Goal: Find specific page/section: Find specific page/section

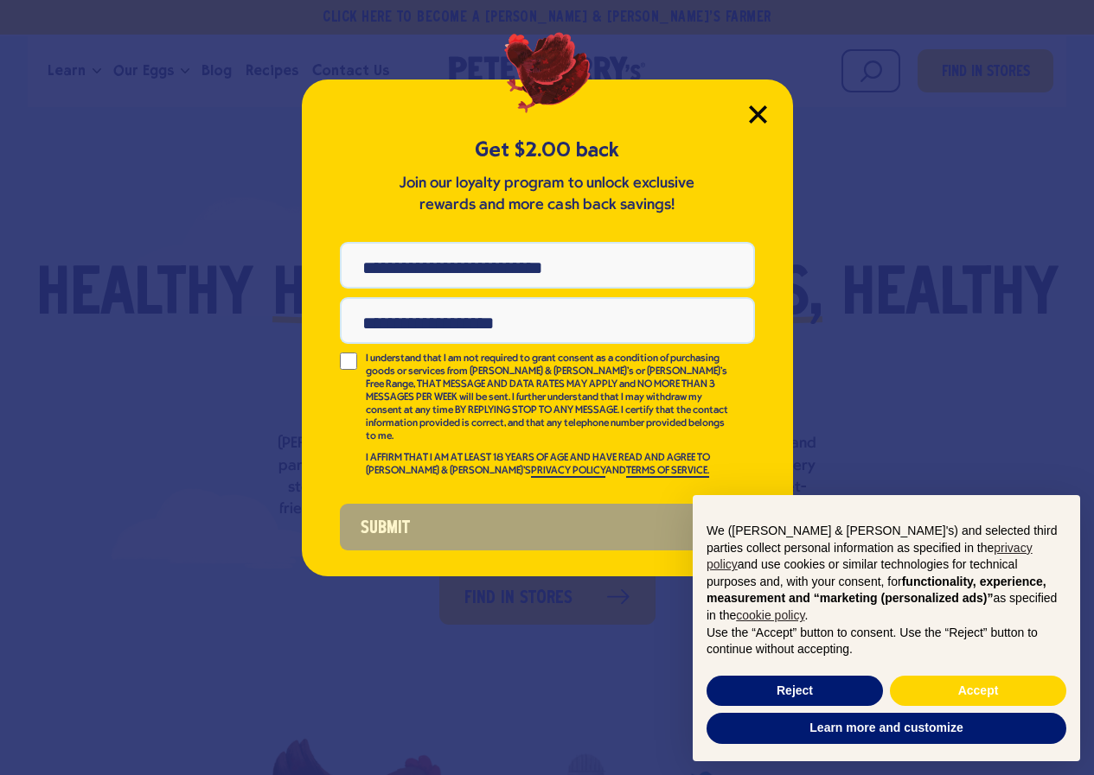
click at [749, 106] on icon "Close Modal" at bounding box center [758, 114] width 18 height 18
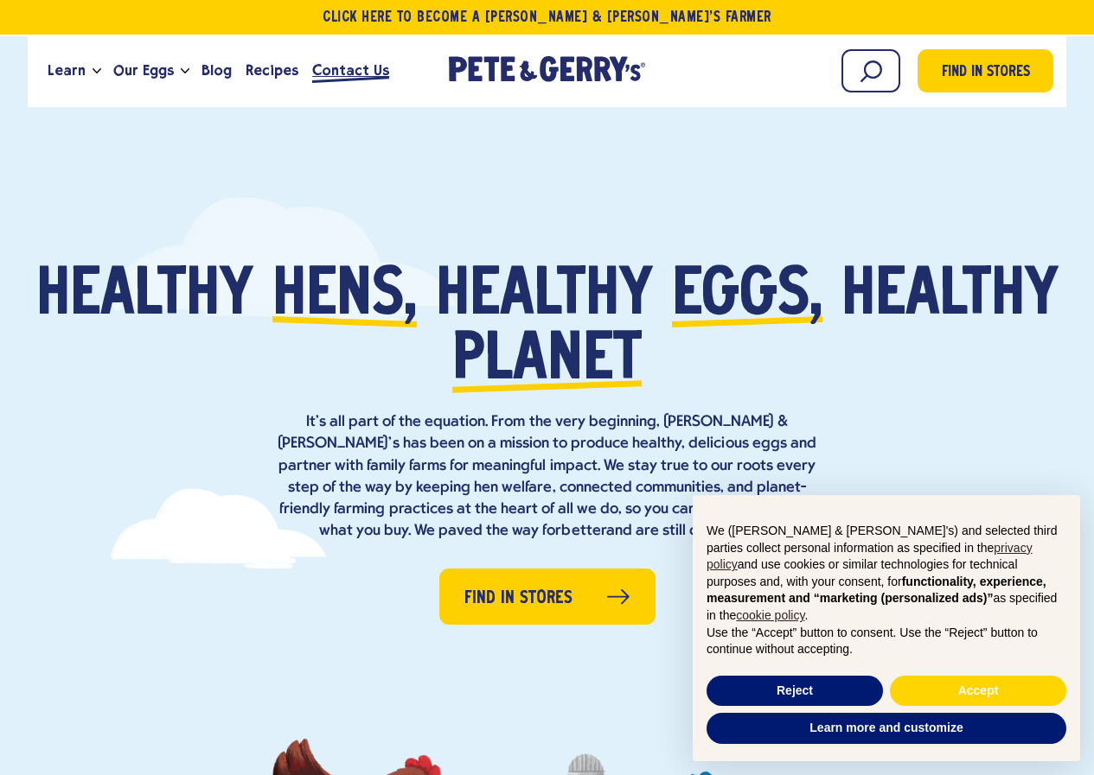
click at [329, 68] on span "Contact Us" at bounding box center [350, 71] width 77 height 22
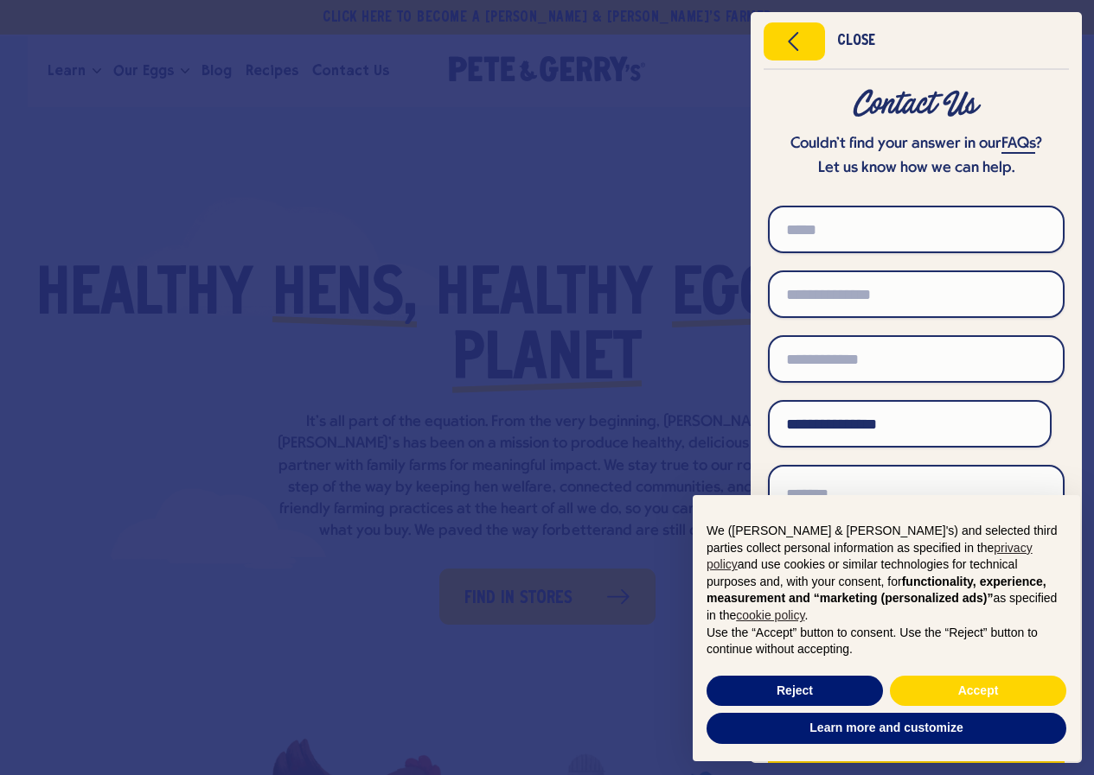
click at [852, 707] on div "Reject Accept" at bounding box center [886, 692] width 360 height 38
click at [851, 694] on button "Reject" at bounding box center [794, 691] width 176 height 31
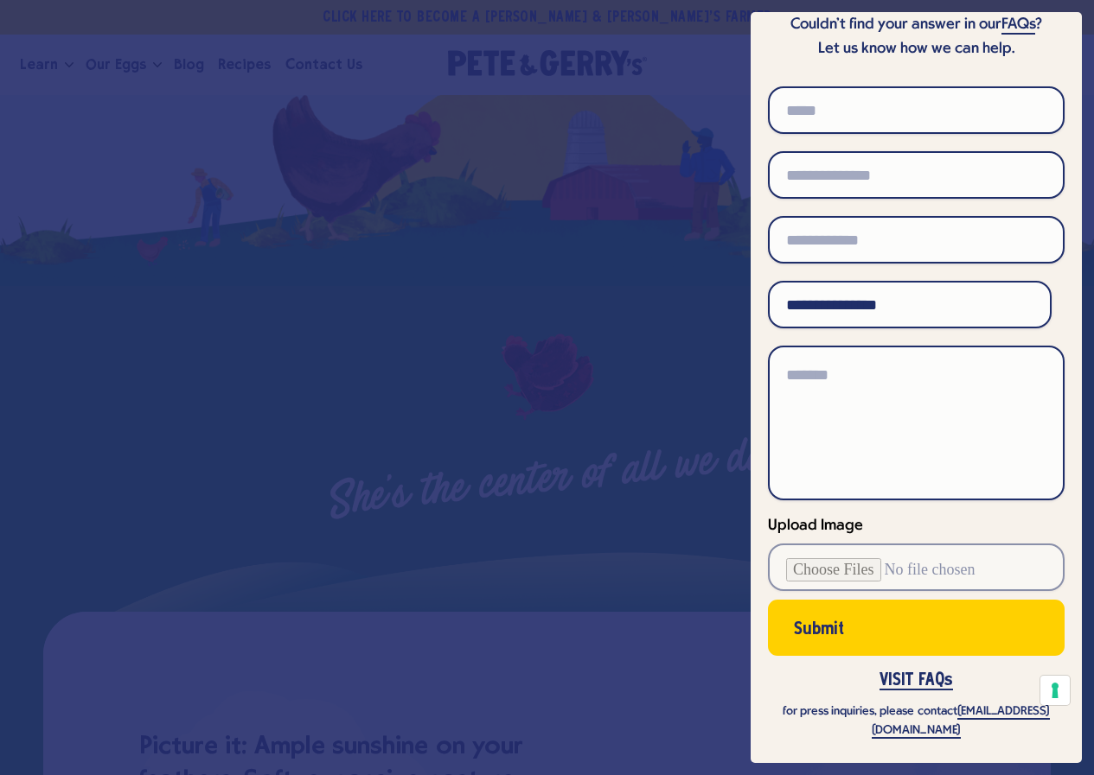
scroll to position [778, 0]
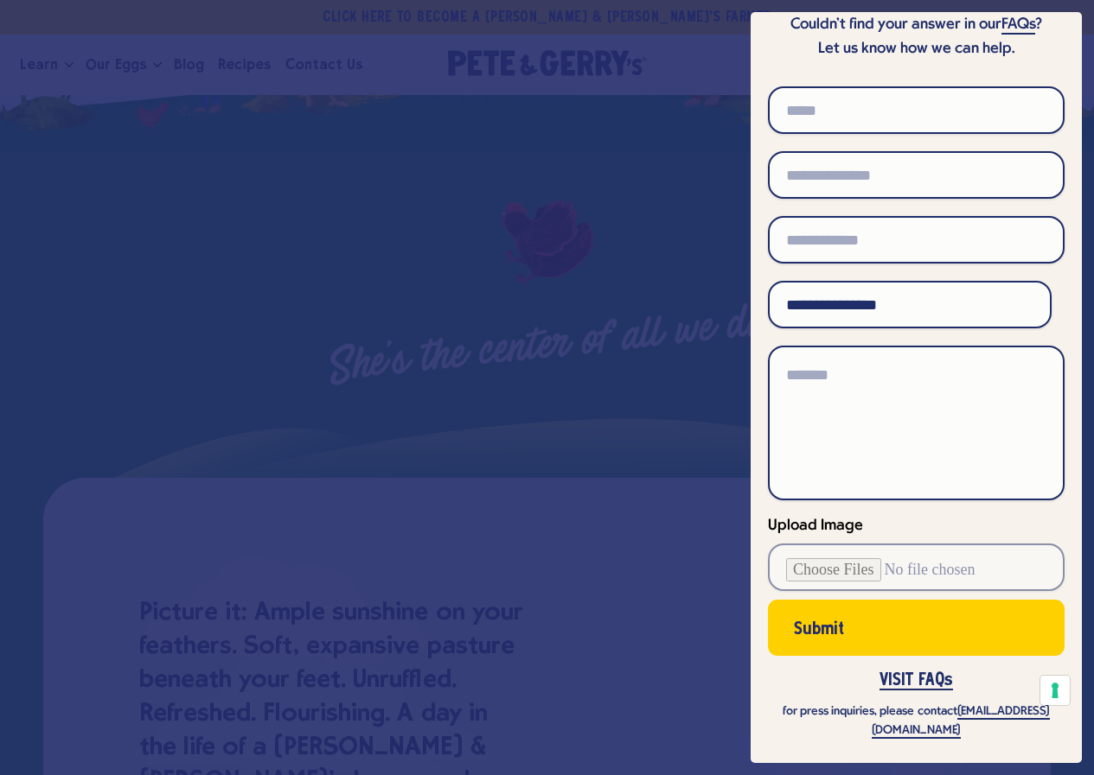
click at [524, 145] on div at bounding box center [547, 387] width 1094 height 775
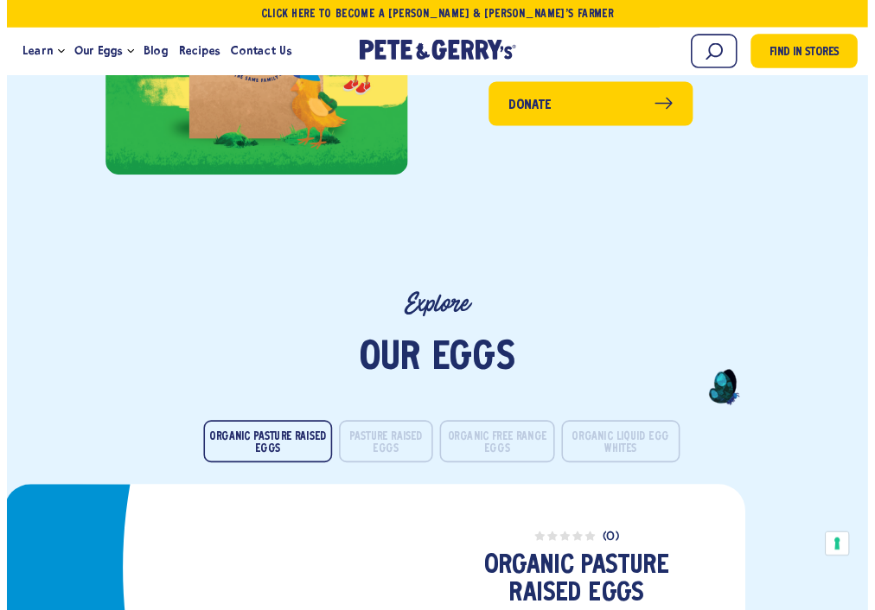
scroll to position [119, 0]
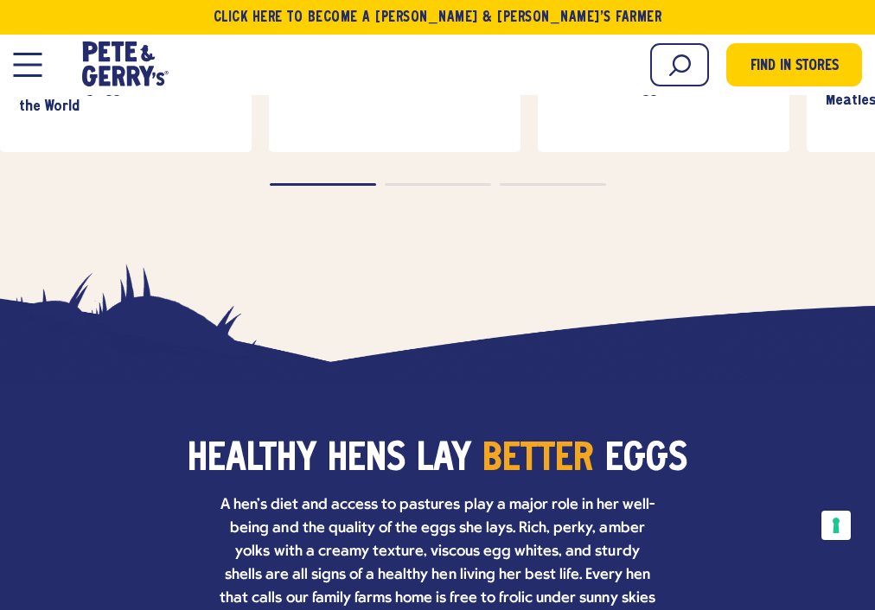
click at [0, 0] on span "Contact Us" at bounding box center [0, 0] width 0 height 0
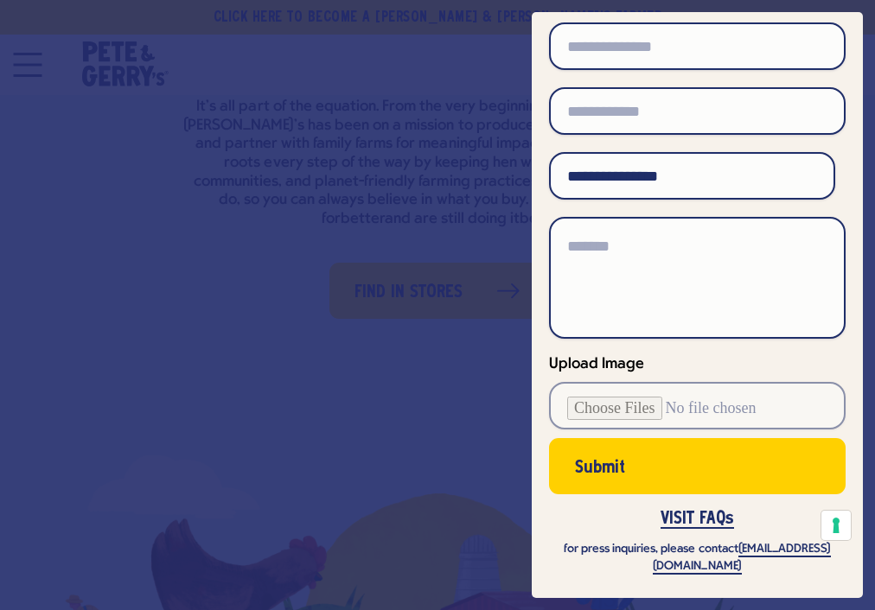
scroll to position [415, 0]
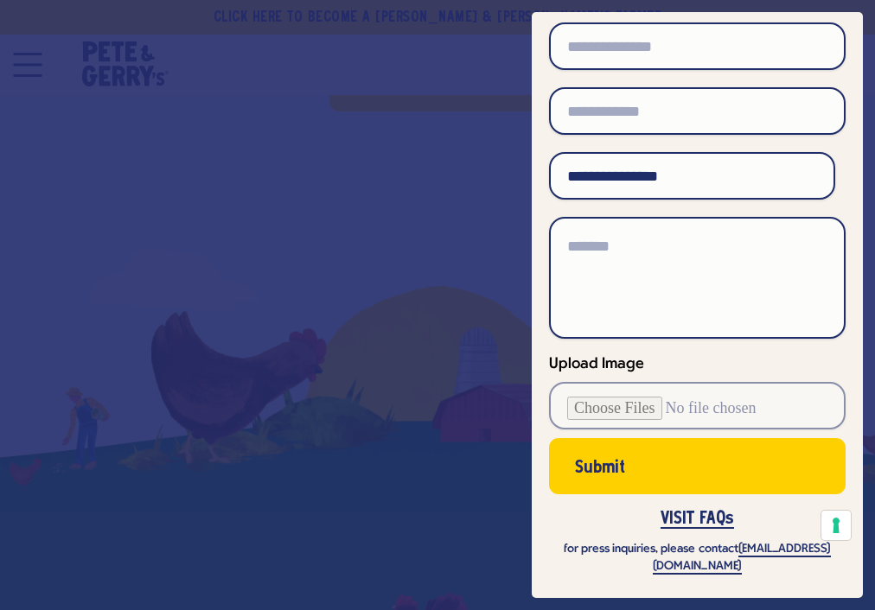
click at [528, 62] on div "Close Contact Us Couldn’t find your answer in our FAQs ? Let us know how we can…" at bounding box center [697, 305] width 355 height 610
click at [401, 64] on div at bounding box center [437, 305] width 875 height 610
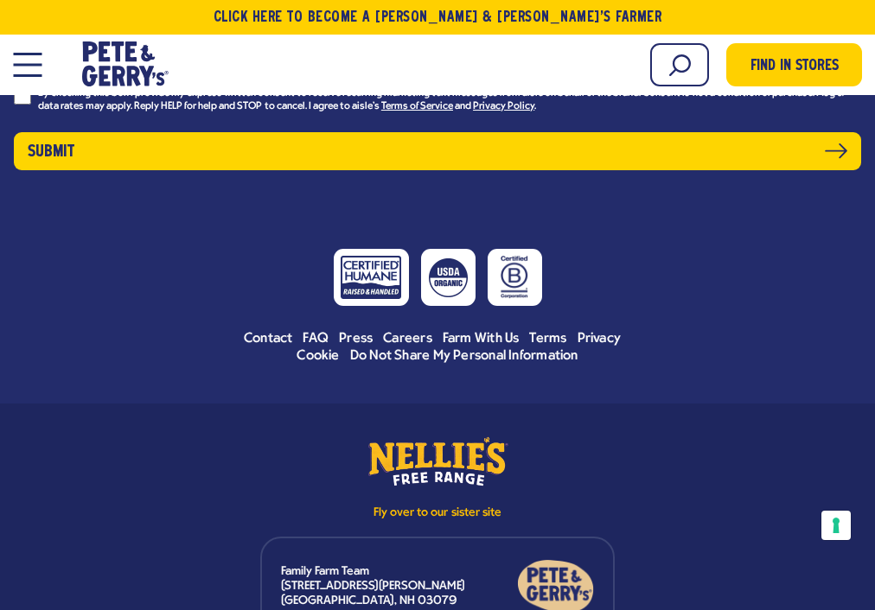
scroll to position [1320, 0]
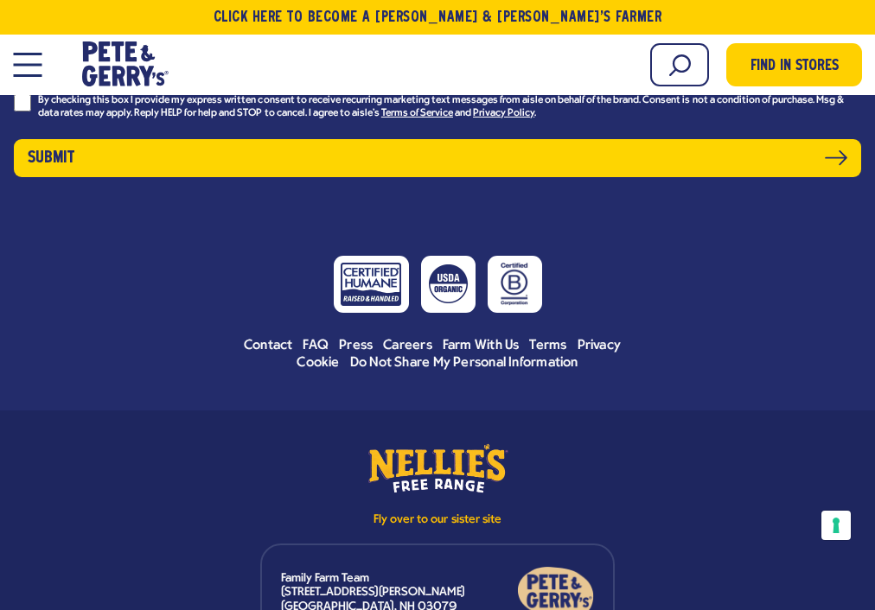
scroll to position [7583, 0]
